Goal: Navigation & Orientation: Find specific page/section

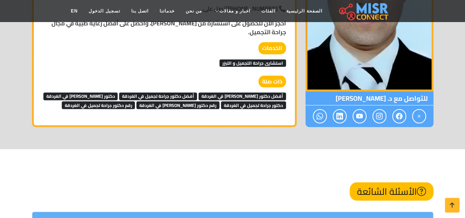
scroll to position [975, 0]
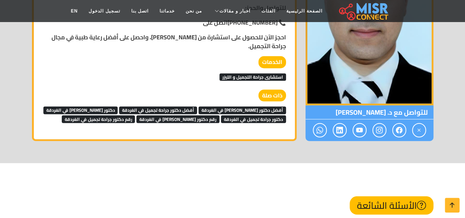
click at [384, 129] on span at bounding box center [380, 130] width 14 height 14
click at [376, 131] on icon at bounding box center [379, 130] width 7 height 12
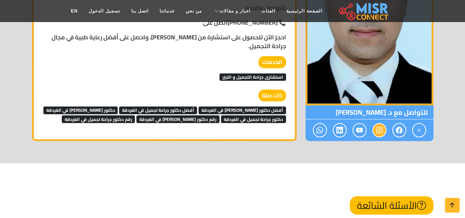
click at [376, 131] on icon at bounding box center [379, 130] width 7 height 12
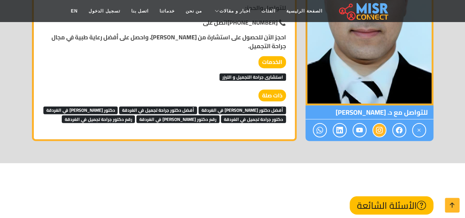
click at [376, 131] on icon at bounding box center [379, 130] width 7 height 12
drag, startPoint x: 376, startPoint y: 131, endPoint x: 385, endPoint y: 130, distance: 8.9
click at [385, 130] on span at bounding box center [380, 130] width 14 height 14
click at [395, 130] on link at bounding box center [399, 130] width 14 height 14
click at [400, 129] on icon at bounding box center [399, 130] width 7 height 12
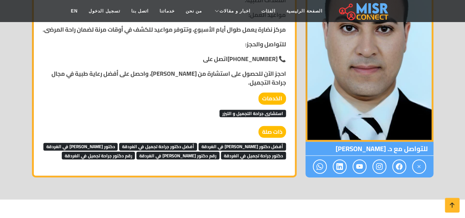
scroll to position [956, 0]
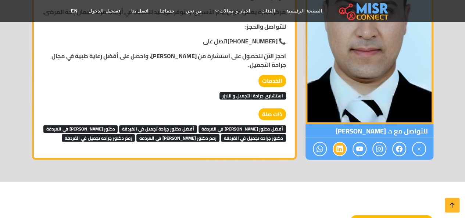
click at [338, 151] on icon at bounding box center [339, 149] width 7 height 12
drag, startPoint x: 338, startPoint y: 151, endPoint x: 339, endPoint y: 147, distance: 3.8
click at [339, 147] on icon at bounding box center [339, 149] width 7 height 12
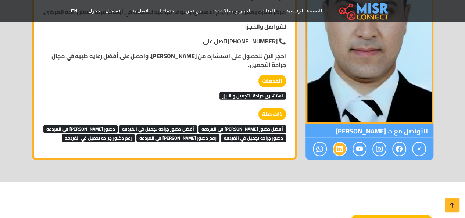
click at [339, 147] on icon at bounding box center [339, 149] width 7 height 12
drag, startPoint x: 339, startPoint y: 147, endPoint x: 387, endPoint y: 152, distance: 47.6
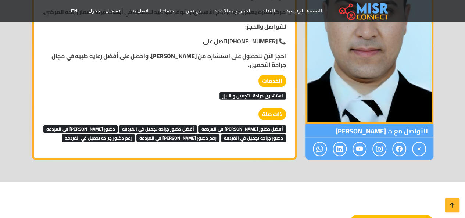
click at [387, 152] on div at bounding box center [370, 149] width 128 height 22
click at [378, 150] on icon at bounding box center [379, 149] width 7 height 12
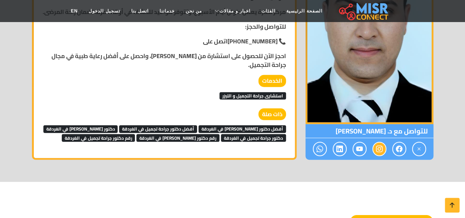
click at [378, 150] on icon at bounding box center [379, 149] width 7 height 12
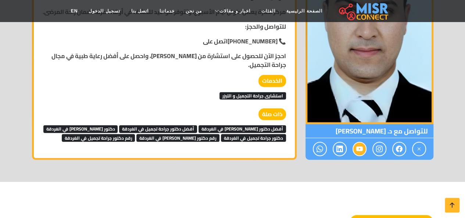
drag, startPoint x: 378, startPoint y: 150, endPoint x: 357, endPoint y: 150, distance: 21.0
click at [357, 150] on div at bounding box center [370, 149] width 128 height 22
click at [357, 150] on icon at bounding box center [359, 149] width 7 height 12
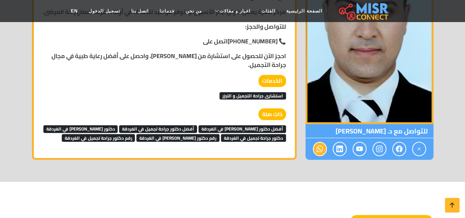
click at [317, 154] on icon at bounding box center [320, 149] width 7 height 12
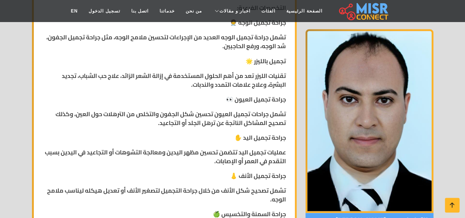
scroll to position [609, 0]
